Goal: Complete application form

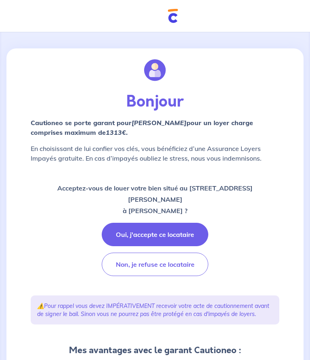
click at [141, 233] on button "Oui, j'accepte ce locataire" at bounding box center [155, 234] width 106 height 23
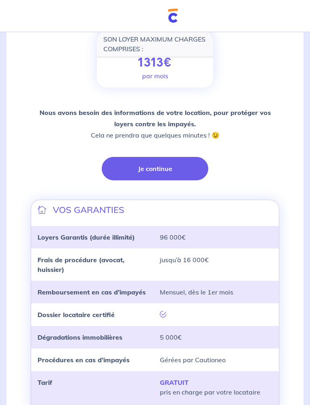
scroll to position [119, 0]
click at [125, 168] on button "Je continue" at bounding box center [155, 168] width 106 height 23
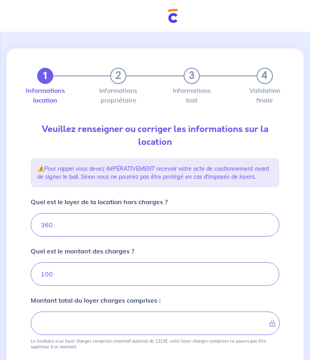
type input "460"
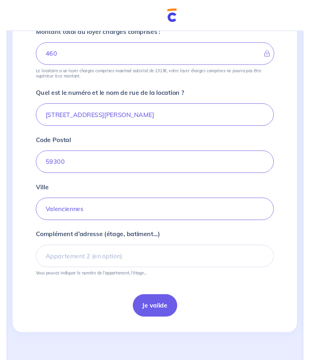
scroll to position [283, 0]
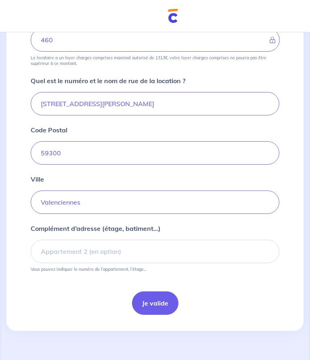
click at [146, 302] on button "Je valide" at bounding box center [155, 302] width 46 height 23
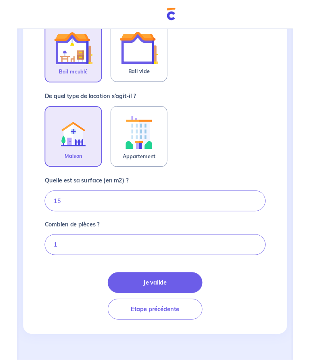
scroll to position [241, 0]
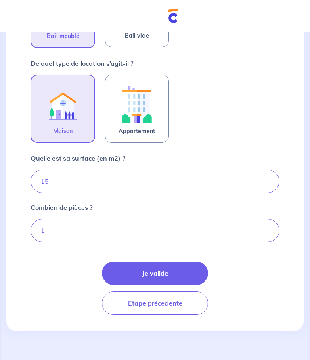
click at [129, 271] on button "Je valide" at bounding box center [155, 272] width 106 height 23
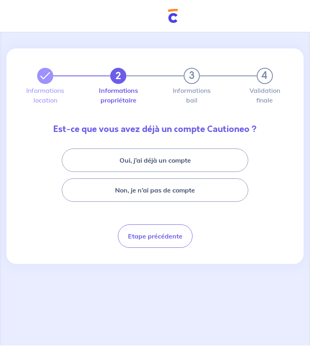
click at [93, 194] on button "Non, je n’ai pas de compte" at bounding box center [155, 189] width 186 height 23
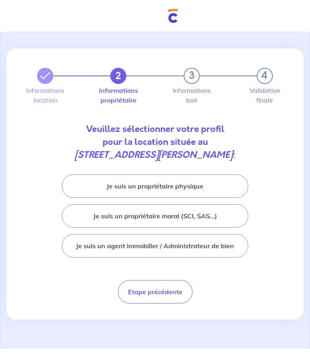
click at [106, 184] on button "Je suis un propriétaire physique" at bounding box center [155, 185] width 186 height 23
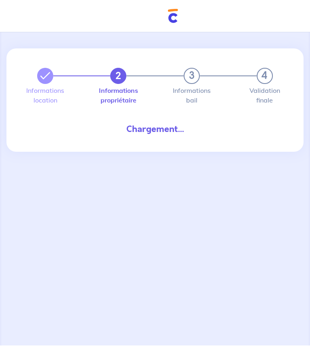
select select "FR"
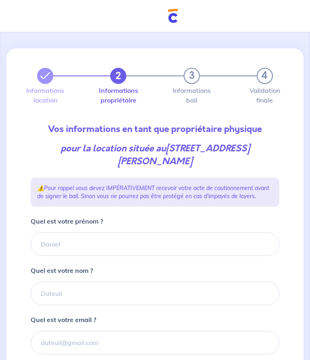
type input "06 18 22 81 81"
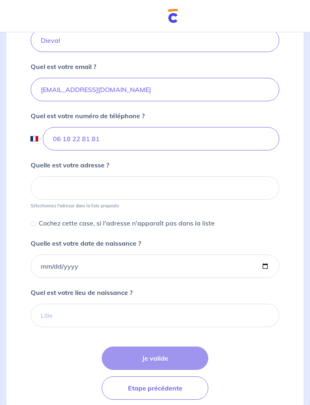
scroll to position [254, 0]
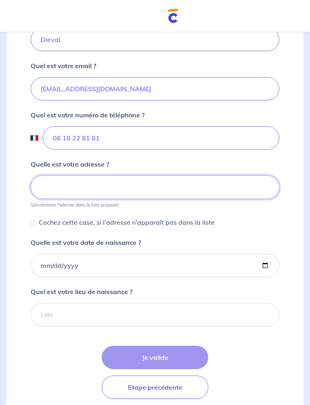
click at [52, 197] on input at bounding box center [155, 186] width 248 height 23
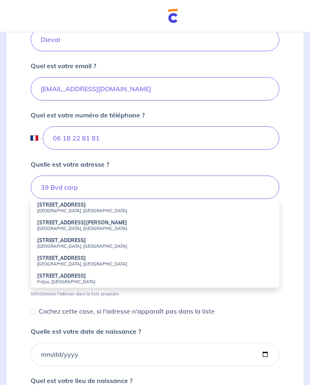
click at [47, 208] on strong "39 Boulevard Carpeaux" at bounding box center [61, 205] width 49 height 6
type input "39 Boulevard Carpeaux, Valenciennes, France"
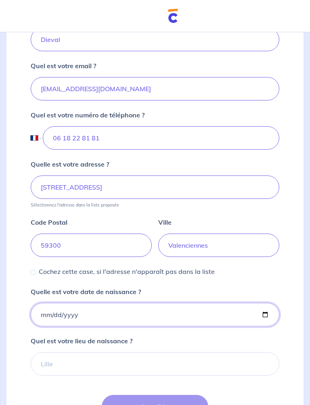
click at [54, 325] on input "Quelle est votre date de naissance ?" at bounding box center [155, 314] width 248 height 23
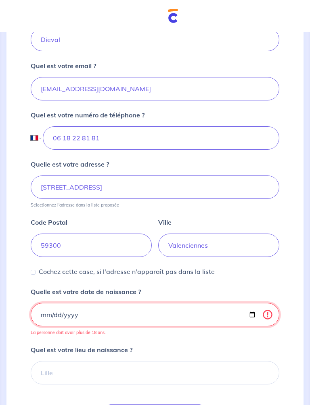
click at [154, 323] on input "2025-01-22" at bounding box center [155, 314] width 248 height 23
click at [147, 324] on input "2025-01-22" at bounding box center [155, 314] width 248 height 23
click at [154, 323] on input "2023-01-22" at bounding box center [155, 314] width 248 height 23
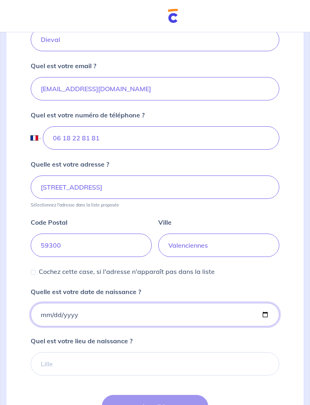
type input "1980-01-22"
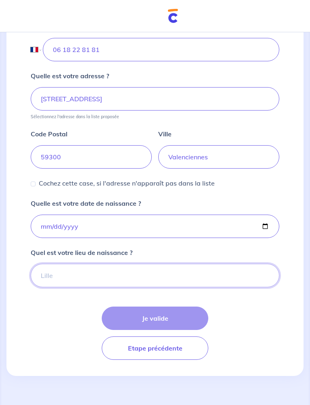
click at [60, 282] on input "Quel est votre lieu de naissance ?" at bounding box center [155, 275] width 248 height 23
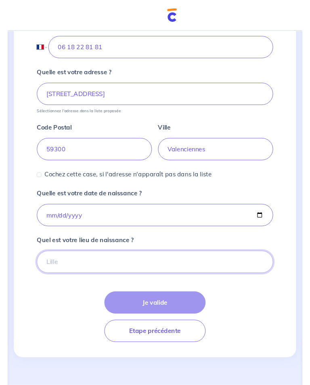
scroll to position [370, 0]
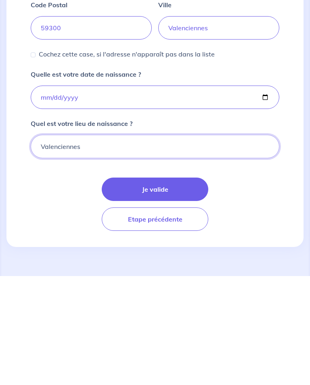
type input "Valenciennes"
click at [61, 286] on div "Je valide Etape précédente" at bounding box center [155, 312] width 248 height 53
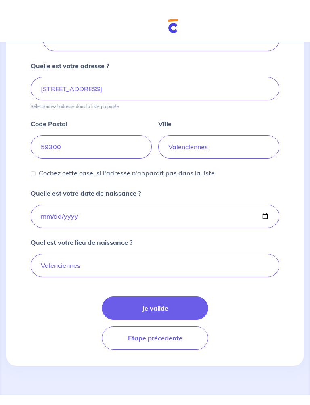
scroll to position [350, 0]
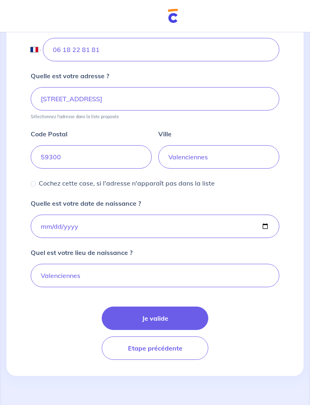
click at [127, 297] on form "Quel est votre prénom ? Quel est votre nom ? Quel est votre email ? Quel est vo…" at bounding box center [155, 116] width 248 height 485
click at [135, 314] on button "Je valide" at bounding box center [155, 317] width 106 height 23
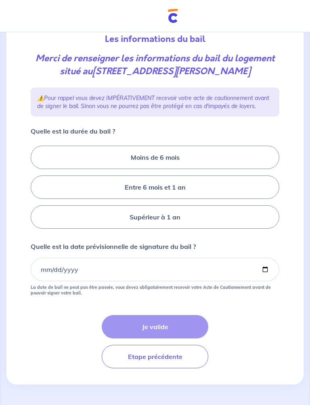
scroll to position [92, 0]
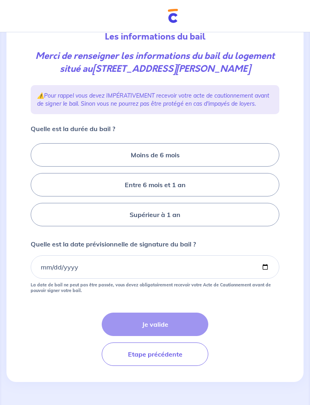
click at [67, 224] on label "Supérieur à 1 an" at bounding box center [155, 214] width 248 height 23
click at [36, 187] on input "Supérieur à 1 an" at bounding box center [33, 184] width 5 height 5
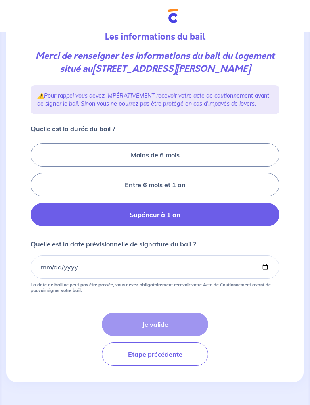
radio input "true"
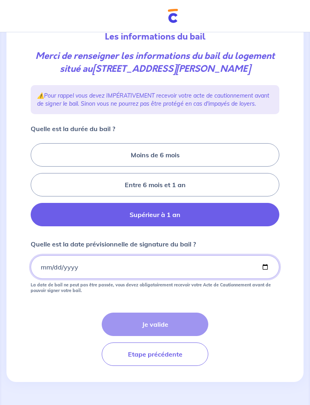
click at [71, 276] on input "Quelle est la date prévisionnelle de signature du bail ?" at bounding box center [155, 266] width 248 height 23
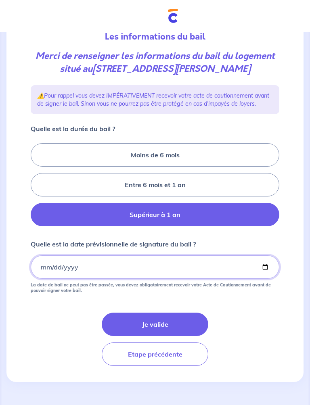
type input "2025-11-01"
click at [124, 334] on button "Je valide" at bounding box center [155, 323] width 106 height 23
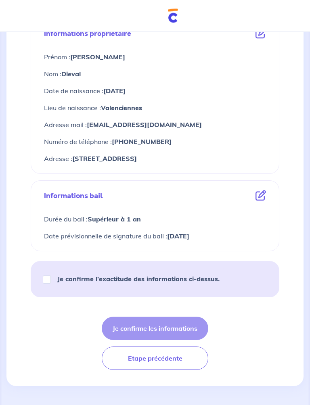
scroll to position [316, 0]
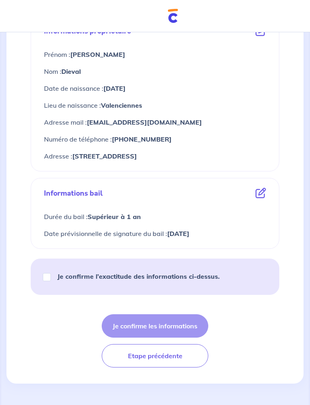
click at [257, 198] on icon at bounding box center [260, 193] width 10 height 10
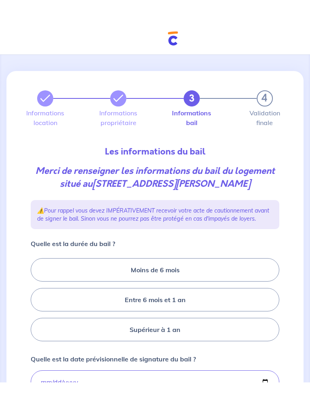
scroll to position [21, 0]
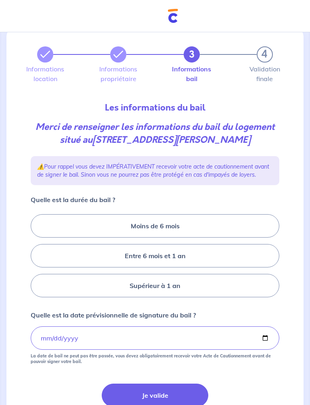
click at [71, 297] on label "Supérieur à 1 an" at bounding box center [155, 285] width 248 height 23
click at [36, 258] on input "Supérieur à 1 an" at bounding box center [33, 255] width 5 height 5
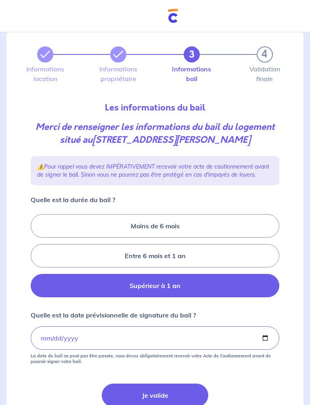
radio input "true"
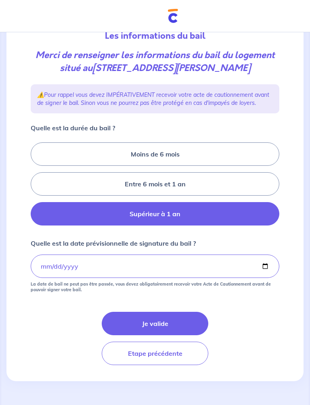
scroll to position [106, 0]
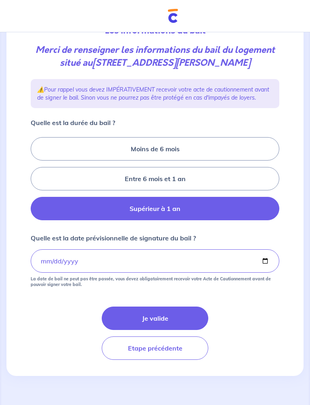
click at [131, 320] on button "Je valide" at bounding box center [155, 317] width 106 height 23
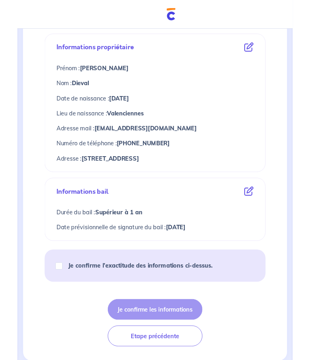
scroll to position [381, 0]
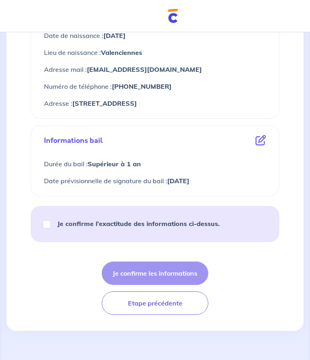
click at [50, 227] on input "Je confirme l’exactitude des informations ci-dessus." at bounding box center [47, 224] width 8 height 8
checkbox input "true"
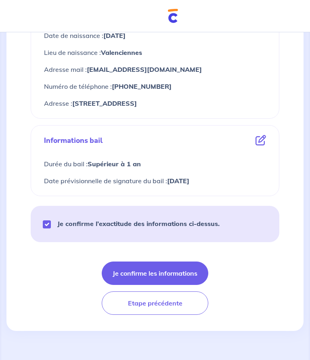
click at [126, 272] on button "Je confirme les informations" at bounding box center [155, 272] width 106 height 23
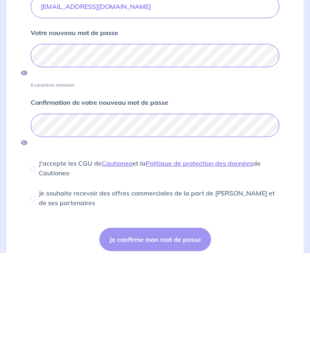
click at [33, 275] on input "J'accepte les CGU de Cautioneo et la Politique de protection des données de Cau…" at bounding box center [33, 277] width 5 height 5
checkbox input "true"
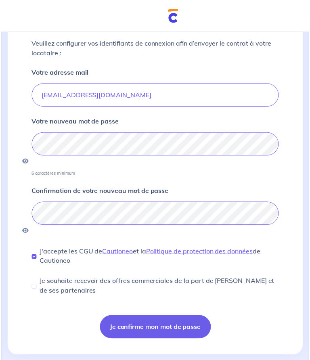
scroll to position [72, 0]
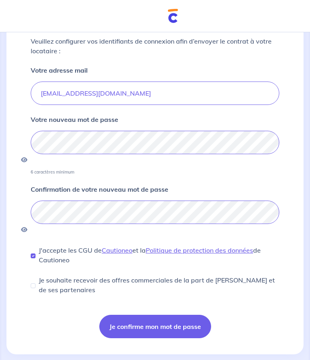
click at [133, 314] on button "Je confirme mon mot de passe" at bounding box center [155, 325] width 112 height 23
